Goal: Transaction & Acquisition: Download file/media

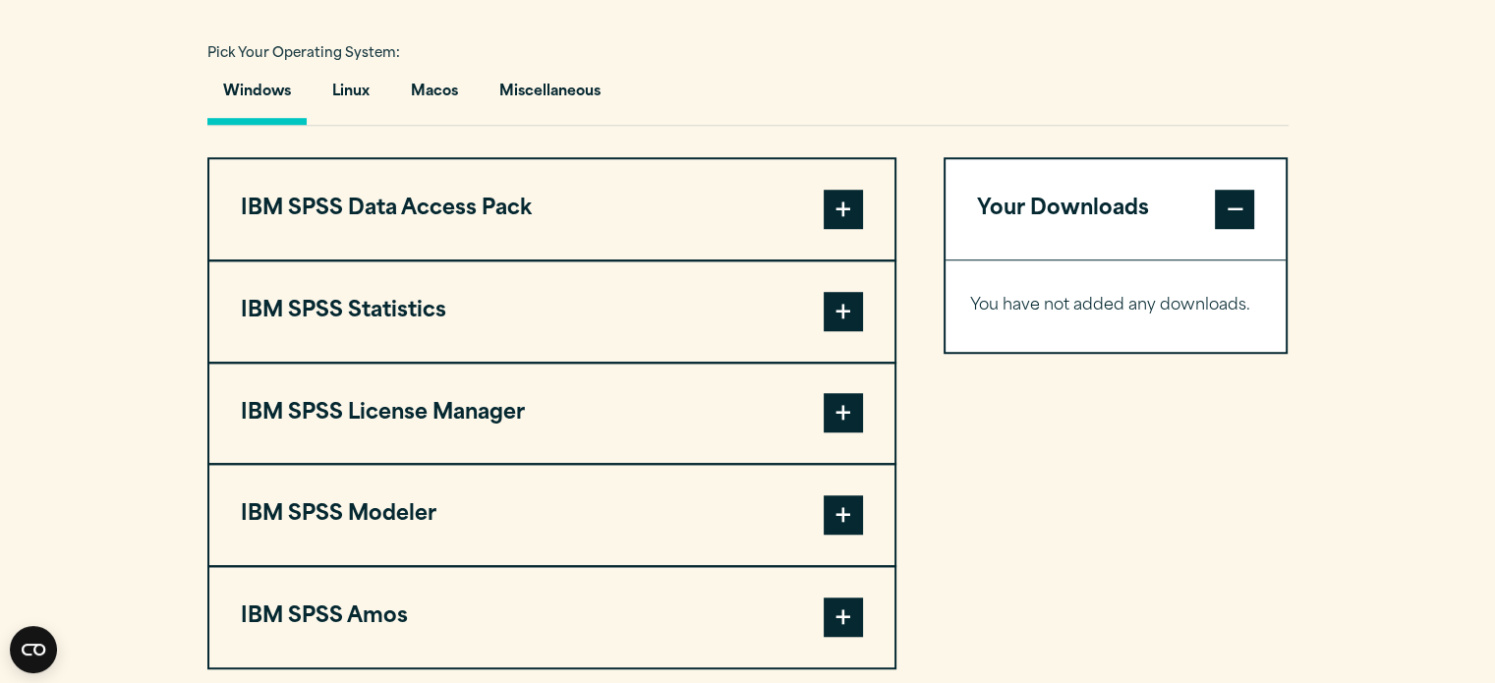
scroll to position [1472, 0]
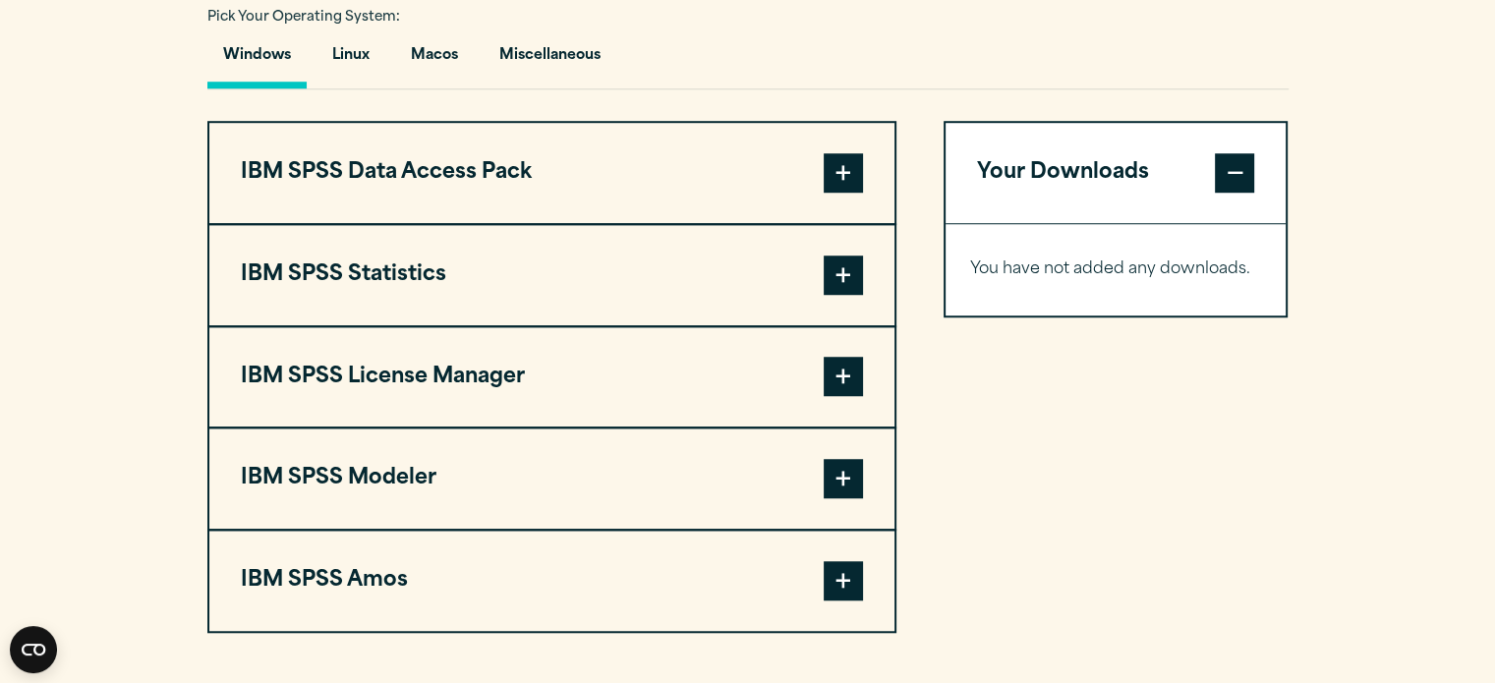
click at [842, 270] on span at bounding box center [843, 275] width 39 height 39
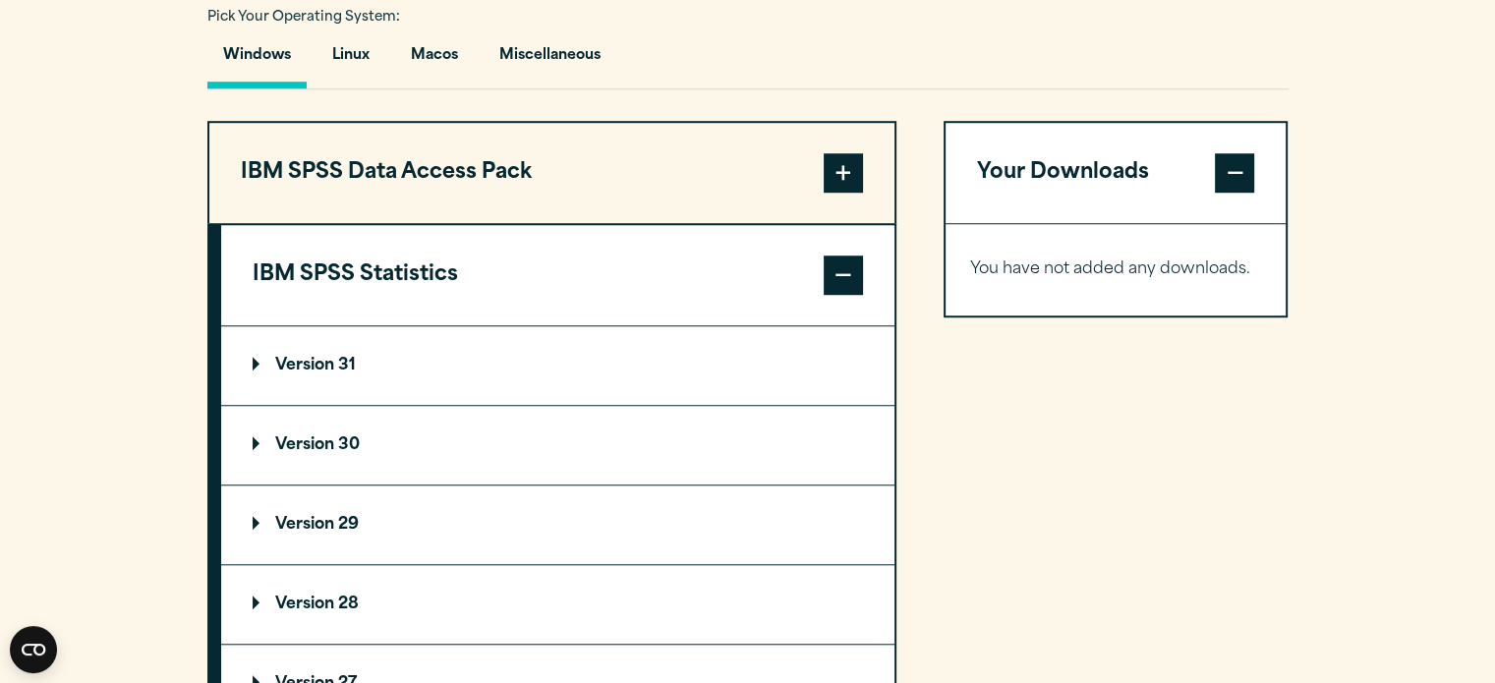
click at [260, 433] on summary "Version 30" at bounding box center [558, 445] width 674 height 79
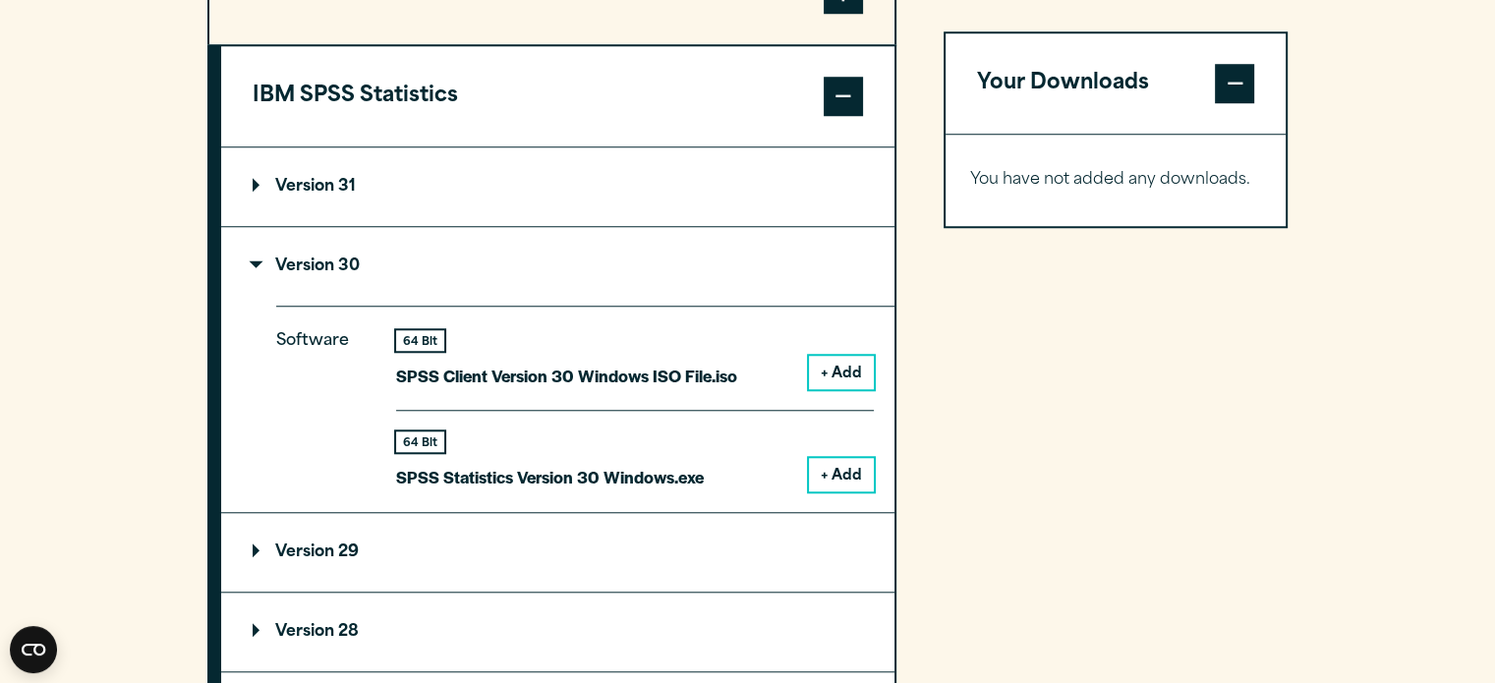
scroll to position [1704, 0]
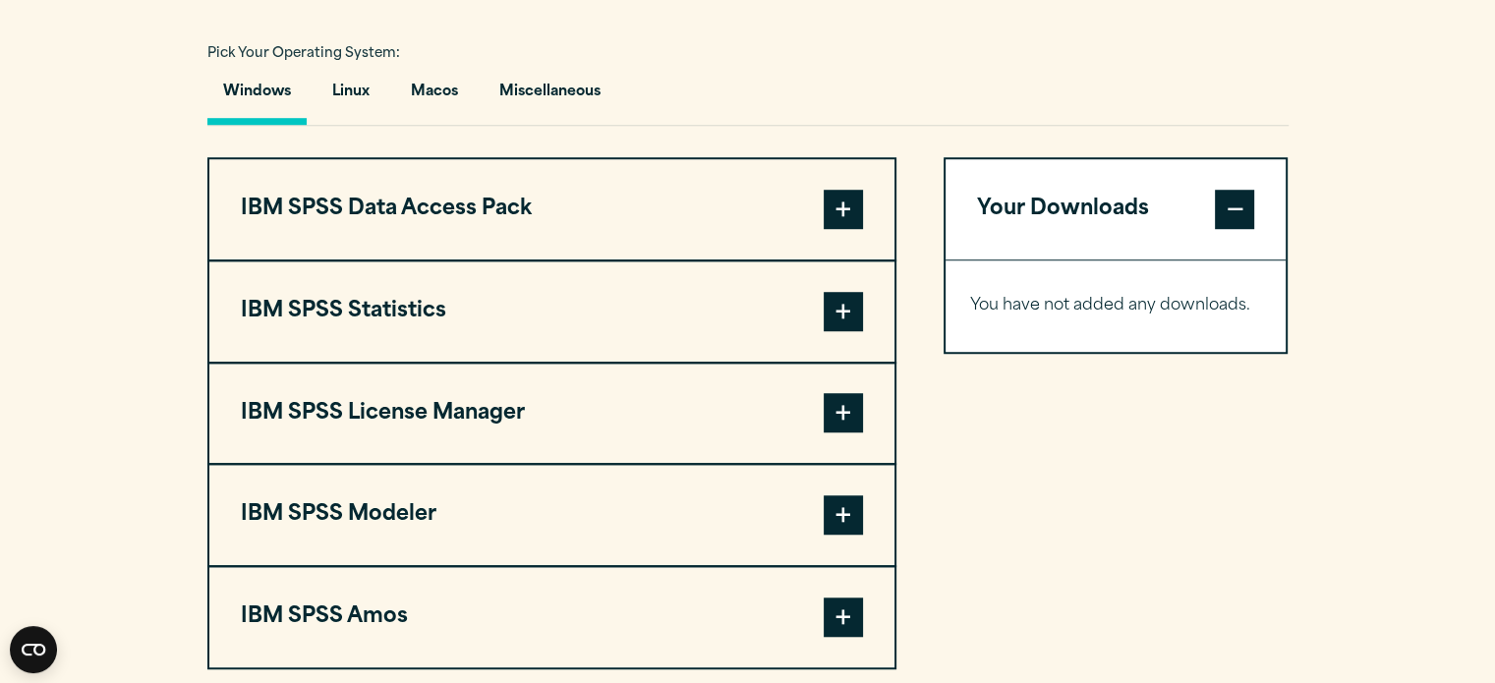
scroll to position [1439, 0]
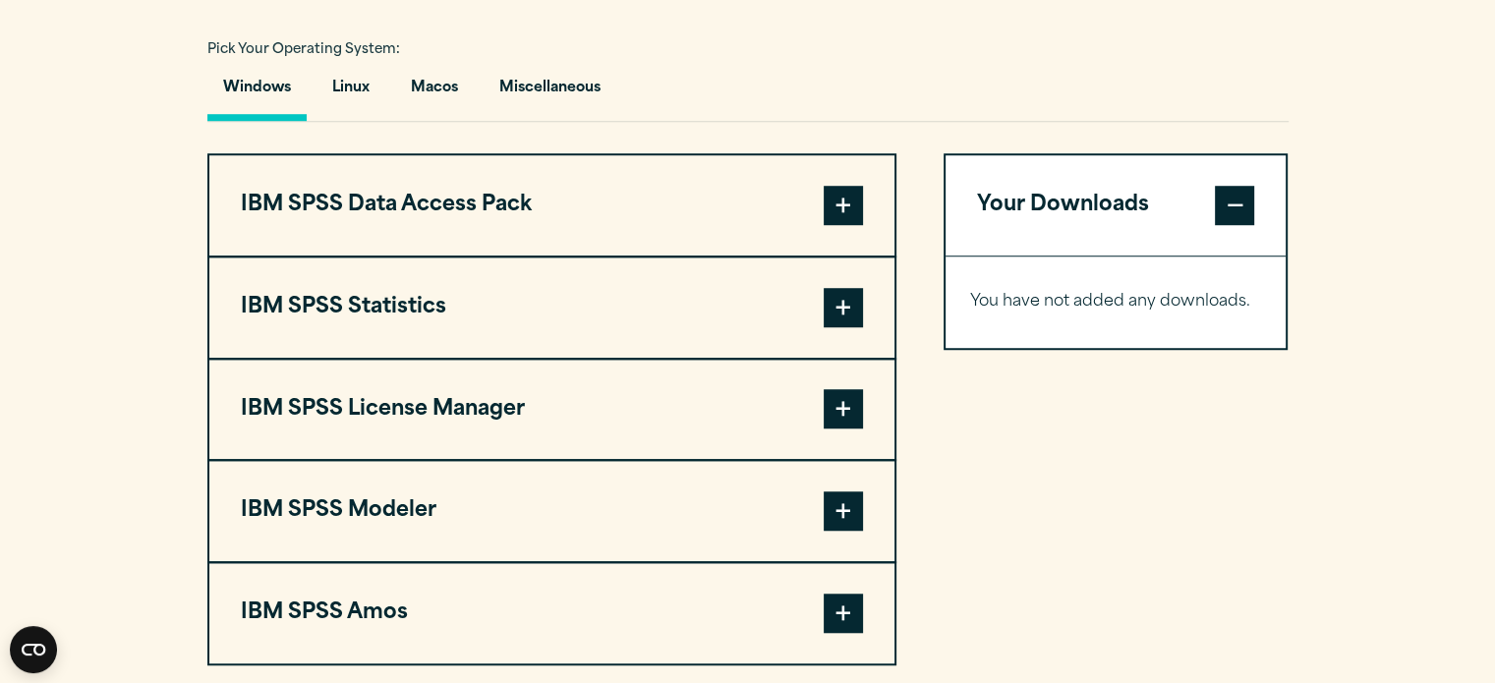
click at [837, 304] on span at bounding box center [843, 307] width 39 height 39
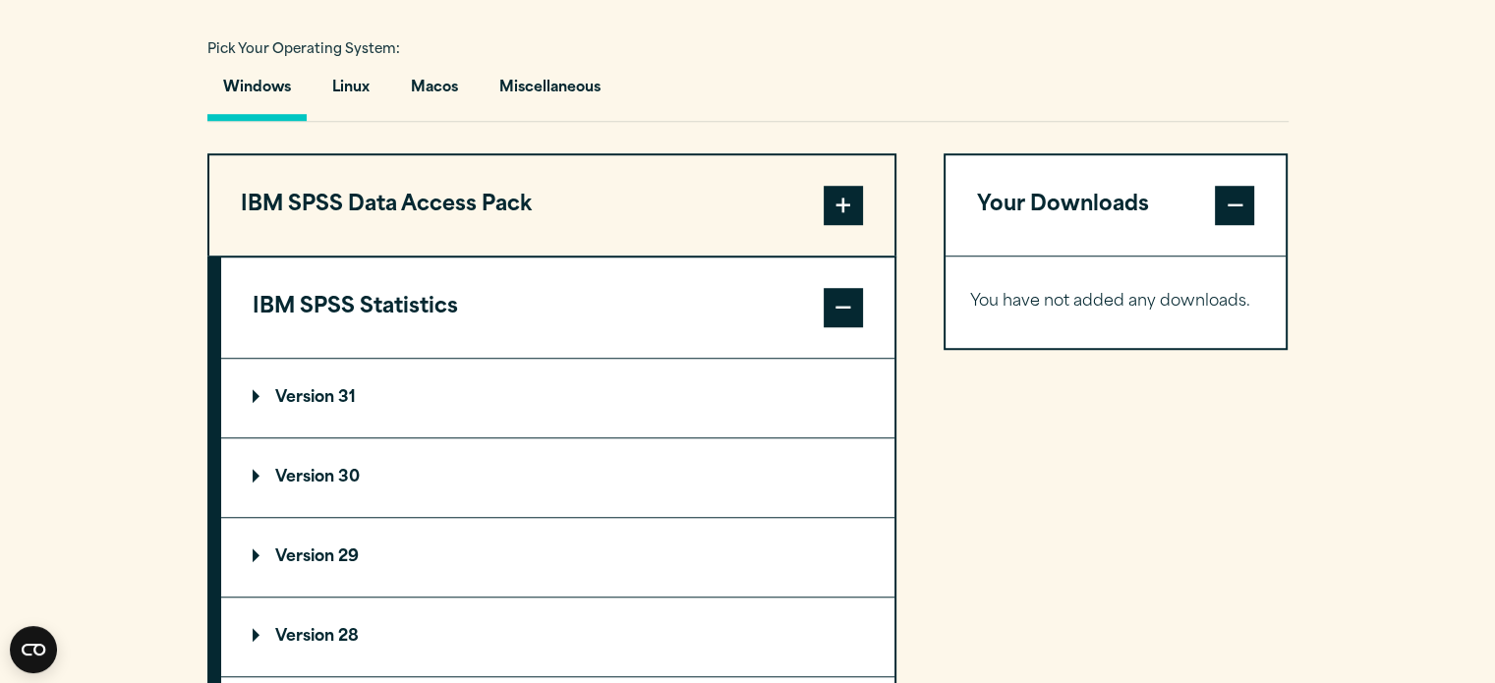
click at [336, 471] on p "Version 30" at bounding box center [306, 478] width 107 height 16
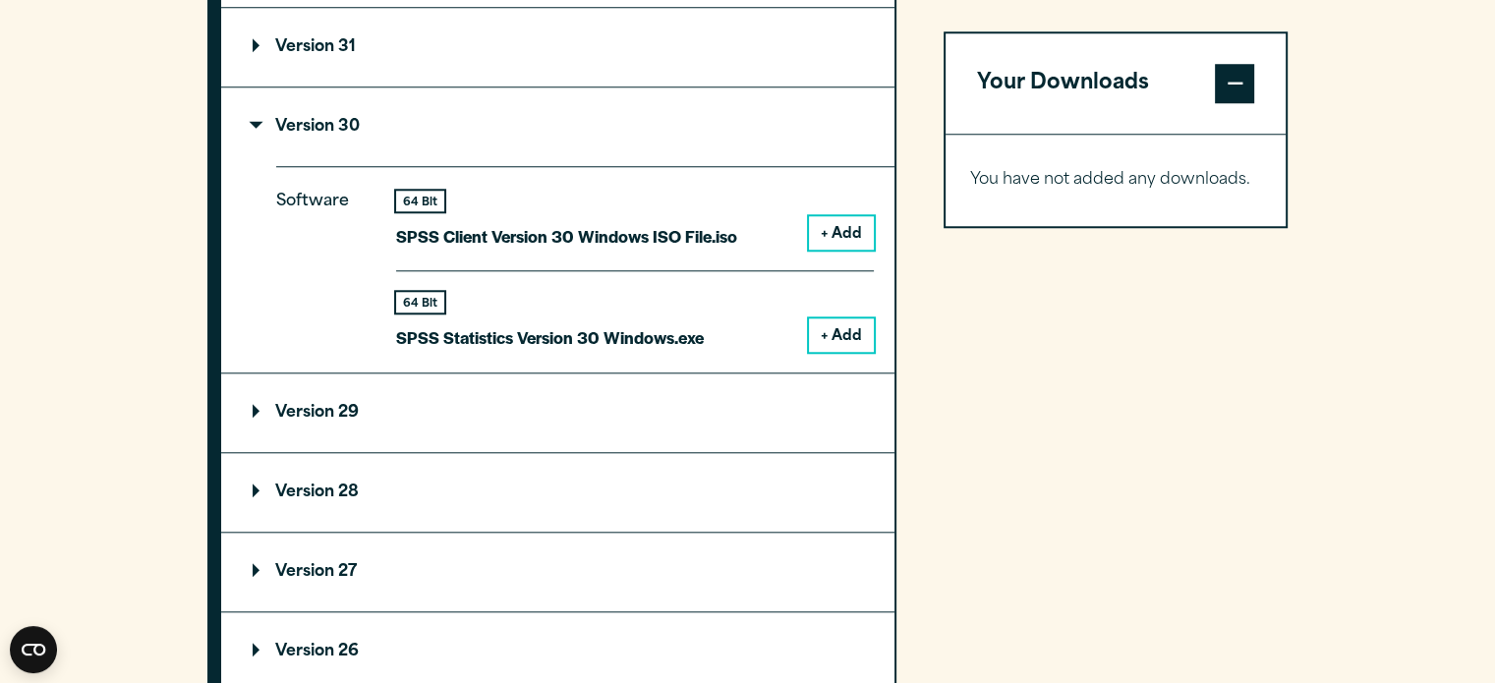
scroll to position [1845, 0]
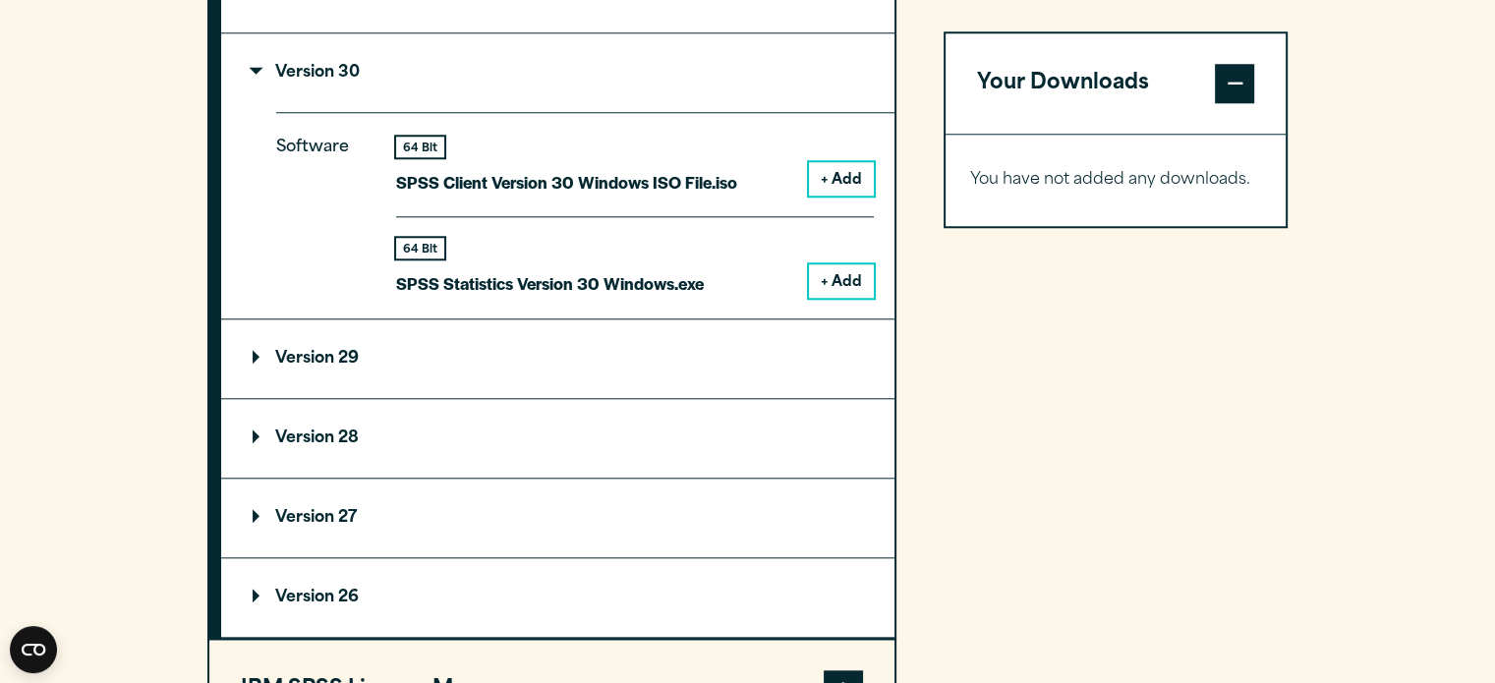
click at [847, 267] on button "+ Add" at bounding box center [841, 280] width 65 height 33
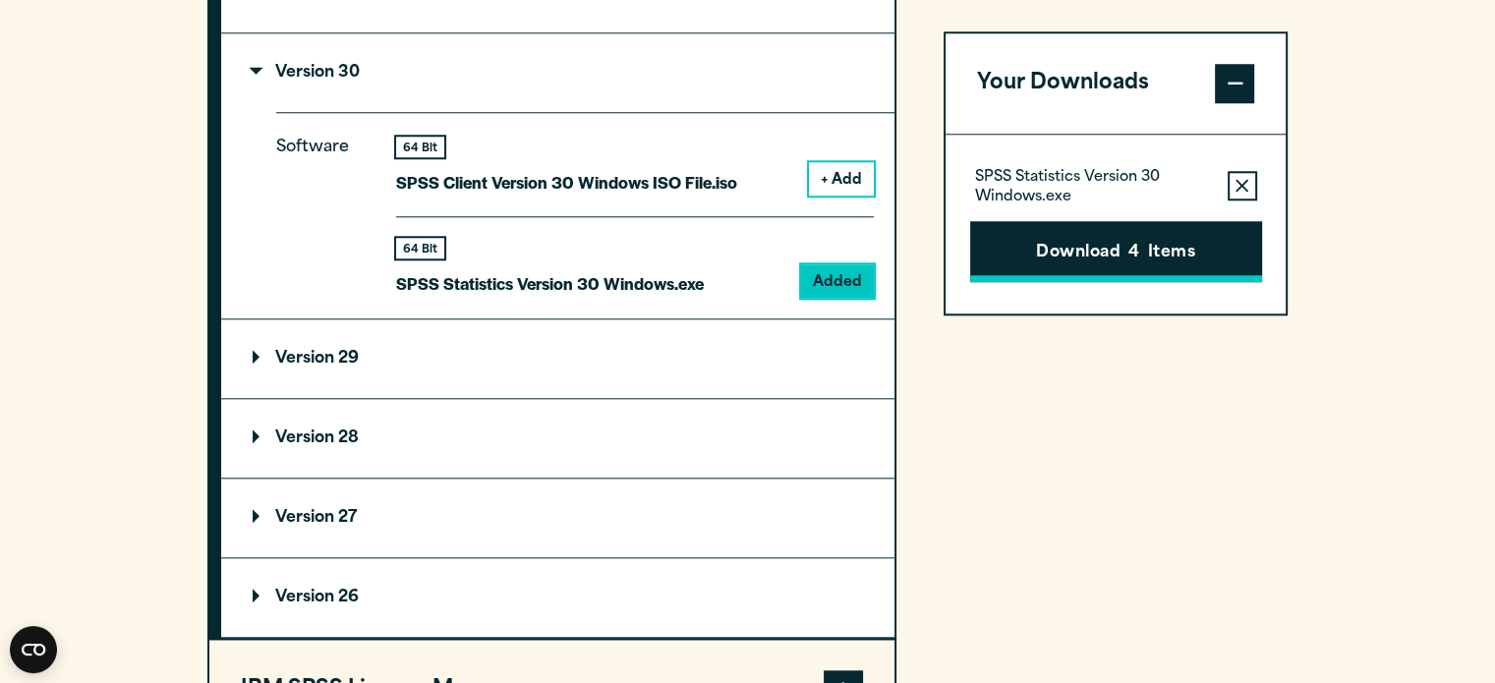
click at [1066, 247] on button "Download 4 Items" at bounding box center [1116, 251] width 292 height 61
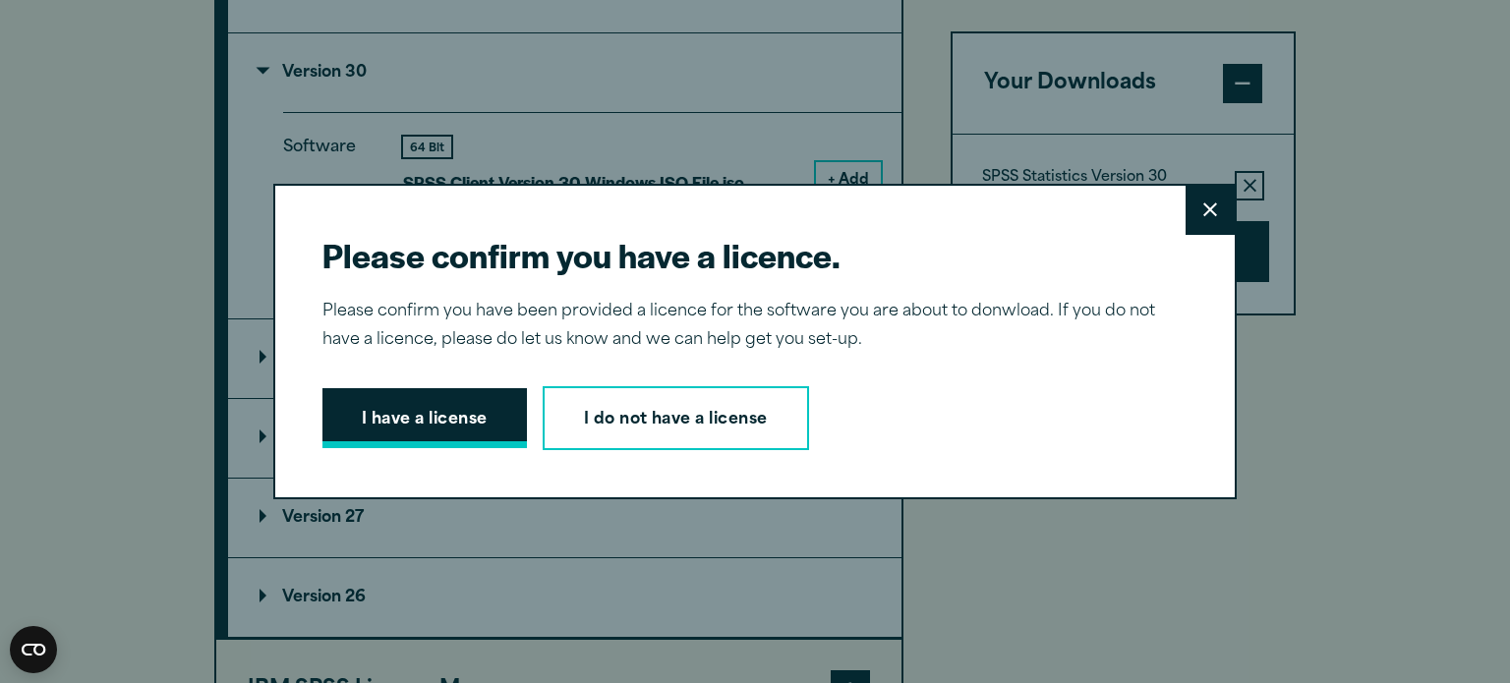
click at [468, 426] on button "I have a license" at bounding box center [424, 418] width 205 height 61
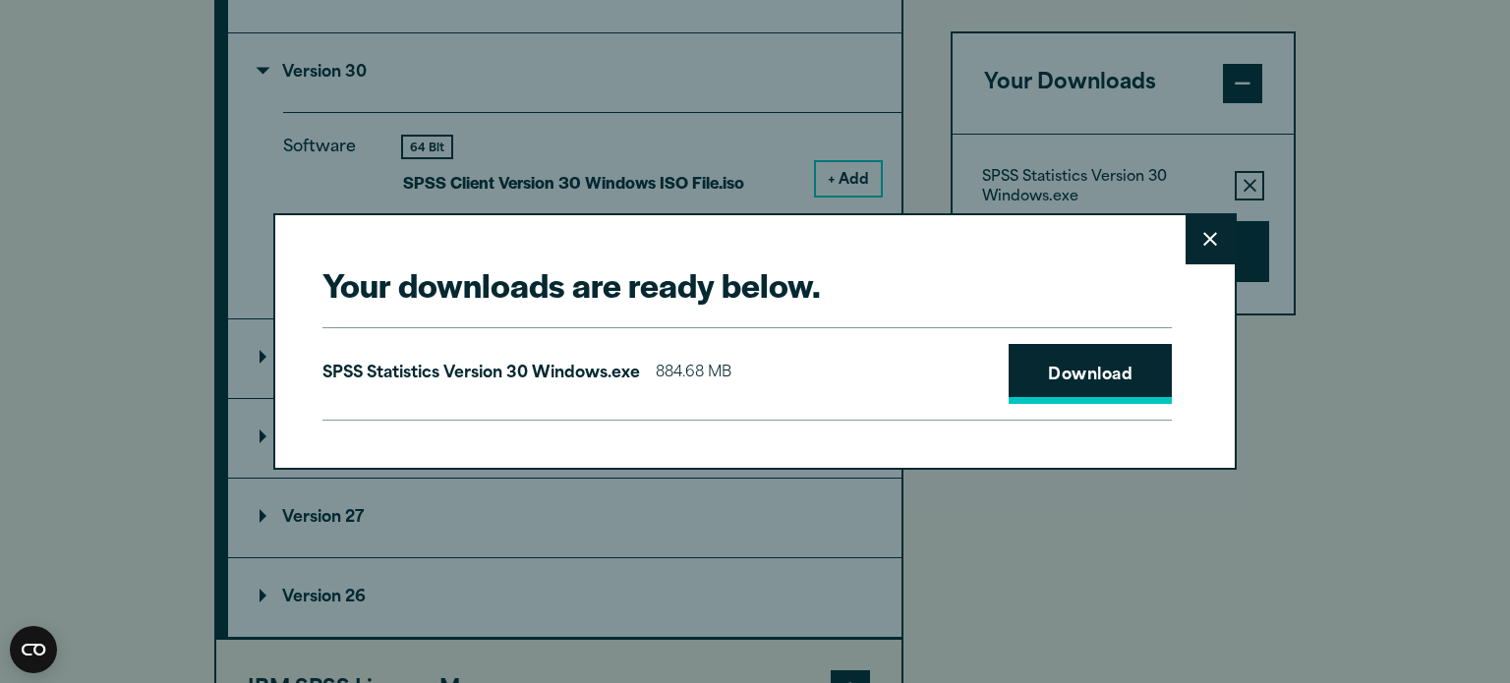
click at [1044, 381] on link "Download" at bounding box center [1090, 374] width 163 height 61
drag, startPoint x: 634, startPoint y: 265, endPoint x: 629, endPoint y: 213, distance: 52.3
click at [629, 213] on div "Your downloads are ready below. Close SPSS Statistics Version 30 Windows.exe 88…" at bounding box center [755, 341] width 964 height 257
click at [1205, 235] on icon at bounding box center [1210, 239] width 14 height 15
